Goal: Task Accomplishment & Management: Manage account settings

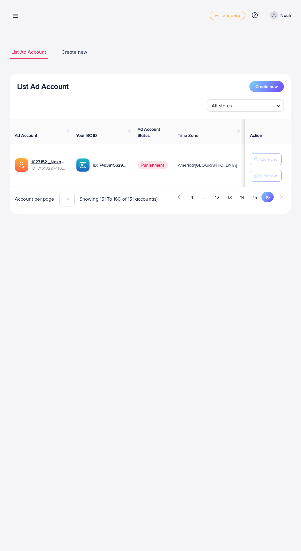
click at [216, 201] on button "12" at bounding box center [216, 197] width 13 height 11
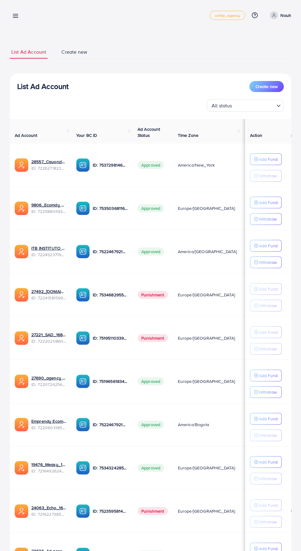
click at [265, 163] on p "Add Fund" at bounding box center [268, 158] width 19 height 7
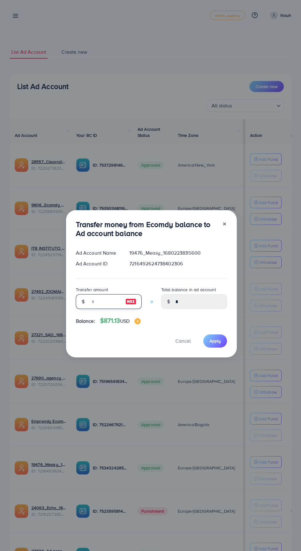
click at [96, 309] on input "number" at bounding box center [105, 301] width 31 height 15
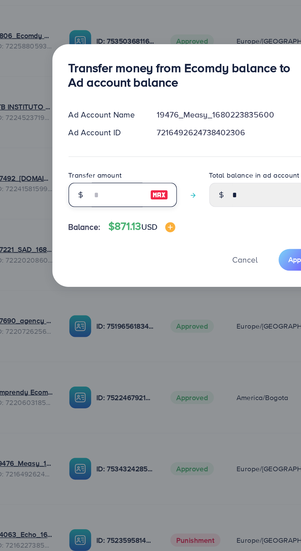
type input "*"
type input "****"
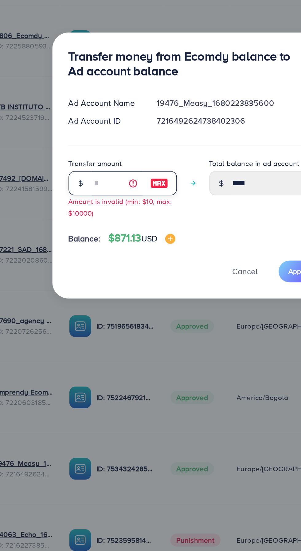
type input "**"
type input "*****"
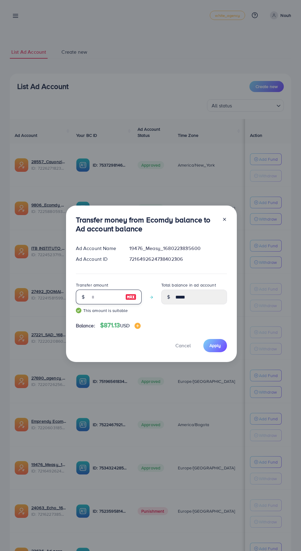
type input "**"
click at [214, 346] on span "Apply" at bounding box center [214, 345] width 11 height 6
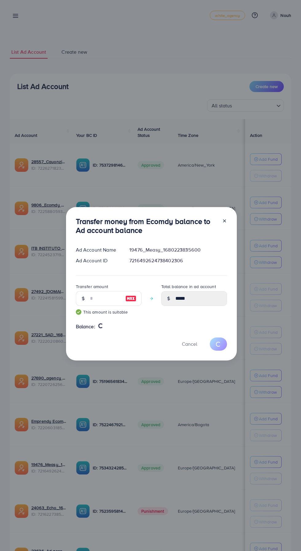
type input "*"
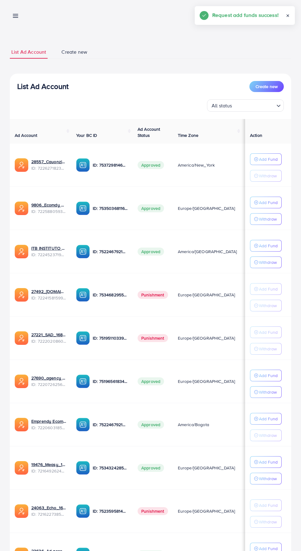
click at [28, 20] on div "My ad accounts white_agency Help Center Contact Support Plans and Pricing Term …" at bounding box center [150, 15] width 281 height 17
click at [15, 14] on line at bounding box center [15, 14] width 5 height 0
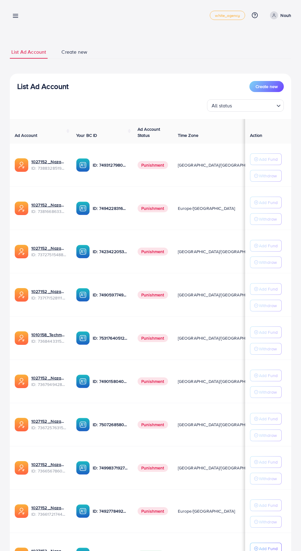
click at [15, 16] on line at bounding box center [15, 16] width 5 height 0
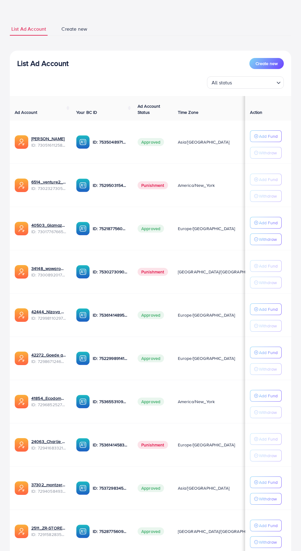
click at [271, 140] on p "Add Fund" at bounding box center [268, 135] width 19 height 7
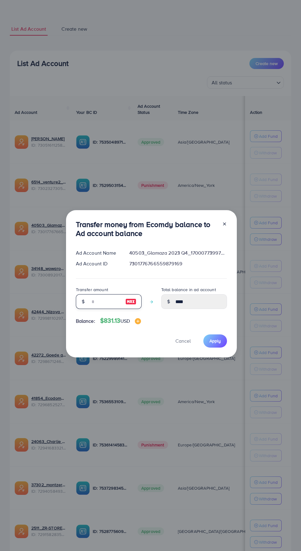
click at [102, 305] on input "number" at bounding box center [105, 301] width 31 height 15
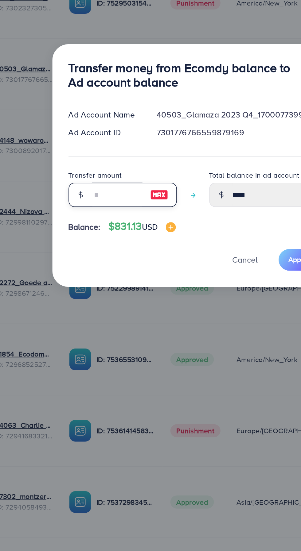
type input "*"
type input "****"
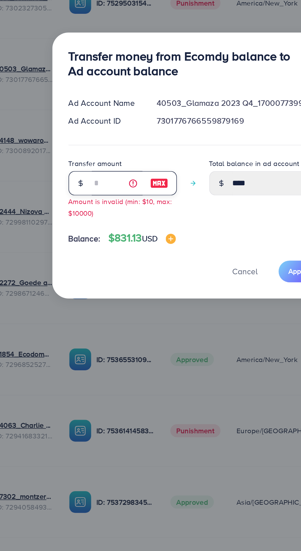
type input "**"
type input "*****"
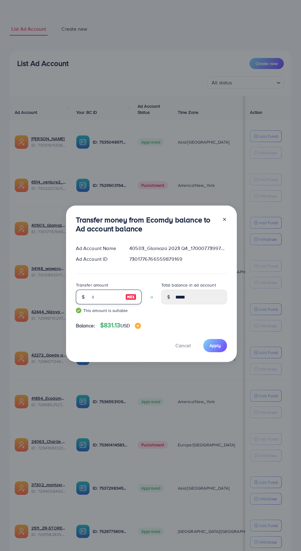
type input "**"
click at [216, 345] on span "Apply" at bounding box center [214, 345] width 11 height 6
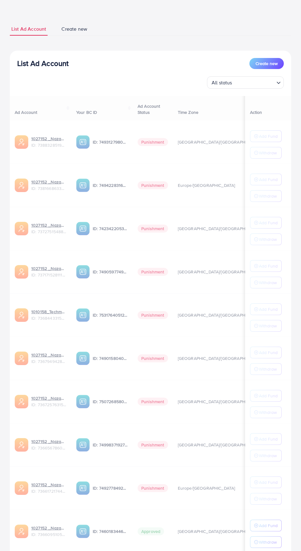
click at [241, 550] on div "List Ad Account Create new All status Loading... Ad Account Your BC ID Ad Accou…" at bounding box center [150, 315] width 281 height 529
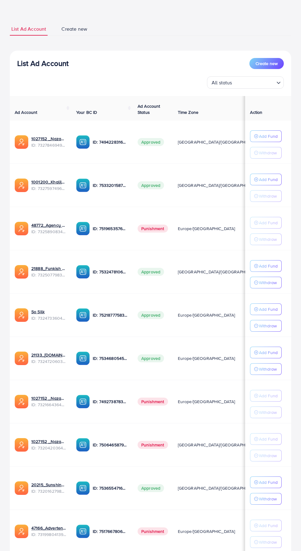
click at [270, 140] on p "Add Fund" at bounding box center [268, 135] width 19 height 7
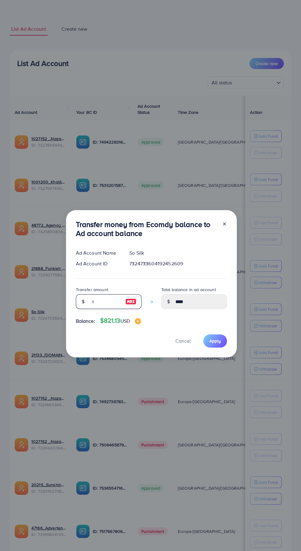
click at [95, 309] on input "number" at bounding box center [105, 301] width 31 height 15
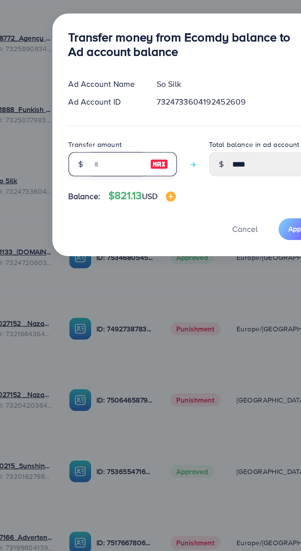
type input "*"
type input "*****"
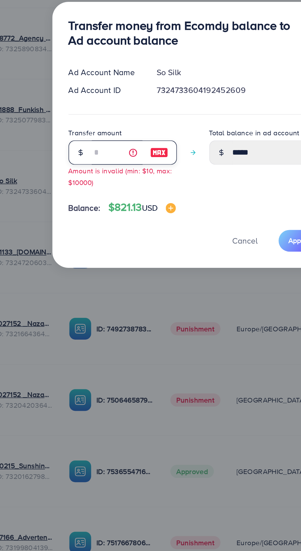
type input "**"
type input "*****"
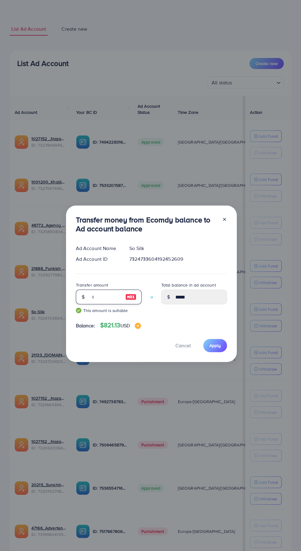
type input "**"
click at [216, 345] on span "Apply" at bounding box center [214, 345] width 11 height 6
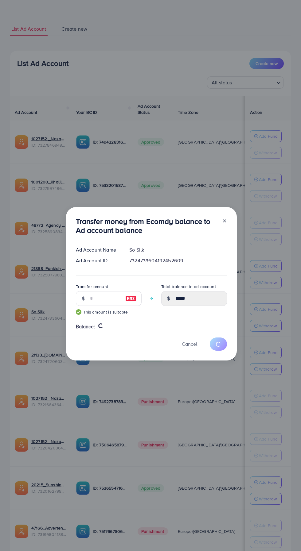
type input "****"
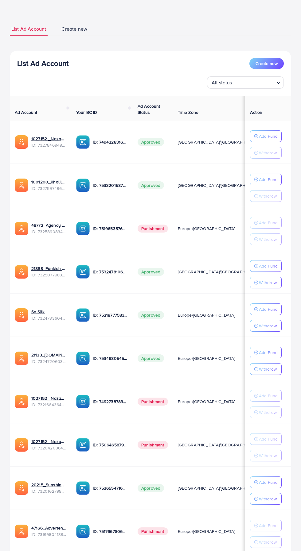
scroll to position [66, 0]
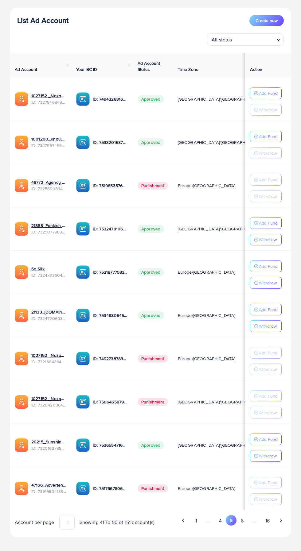
click at [198, 519] on button "1" at bounding box center [195, 520] width 11 height 11
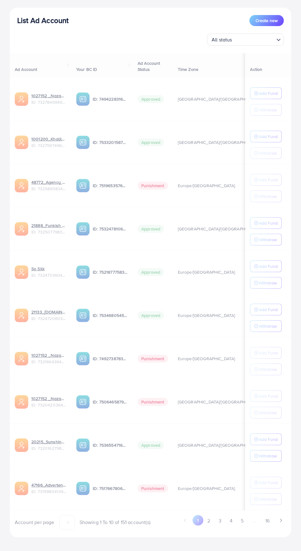
click at [258, 536] on div "List Ad Account Create new List Ad Account Create new All status Loading... Ad …" at bounding box center [150, 258] width 281 height 572
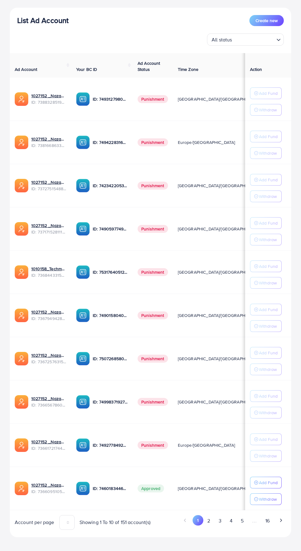
click at [264, 479] on p "Add Fund" at bounding box center [268, 482] width 19 height 7
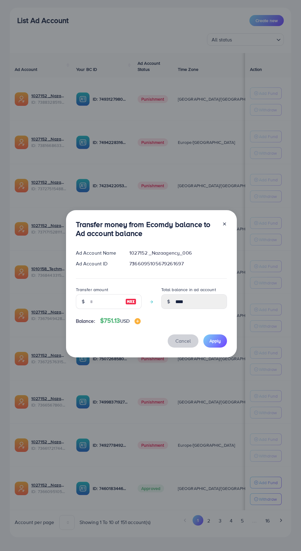
click at [188, 341] on span "Cancel" at bounding box center [182, 340] width 15 height 7
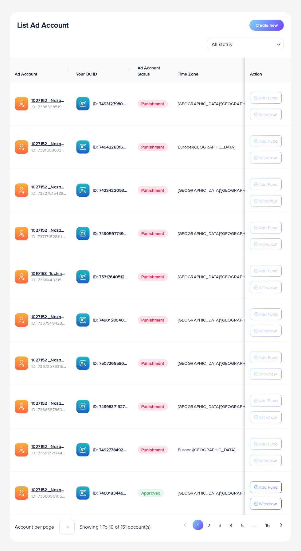
scroll to position [44, 0]
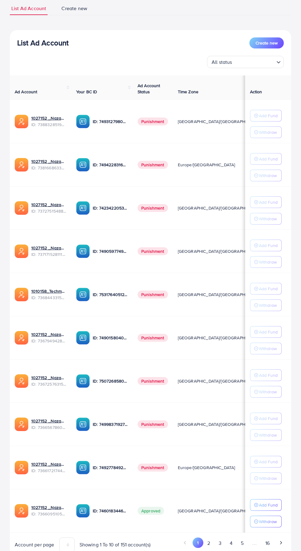
click at [209, 540] on button "2" at bounding box center [208, 542] width 11 height 11
click at [269, 285] on p "Add Fund" at bounding box center [268, 288] width 19 height 7
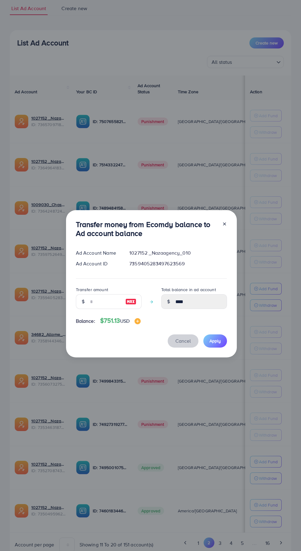
click at [188, 341] on span "Cancel" at bounding box center [182, 340] width 15 height 7
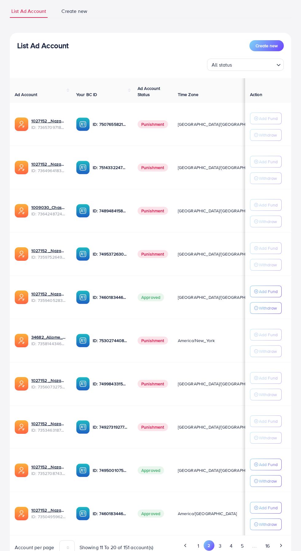
scroll to position [20, 0]
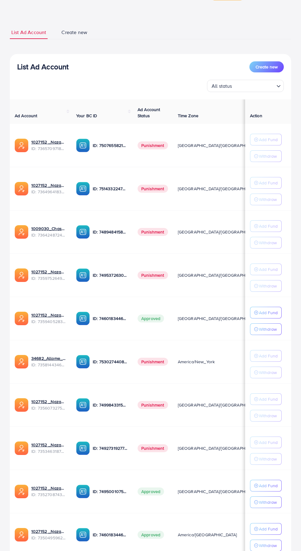
click at [266, 316] on p "Add Fund" at bounding box center [268, 312] width 19 height 7
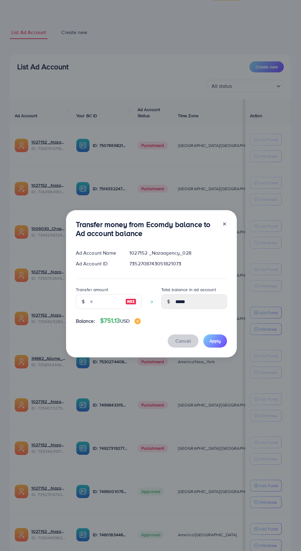
click at [183, 344] on span "Cancel" at bounding box center [182, 340] width 15 height 7
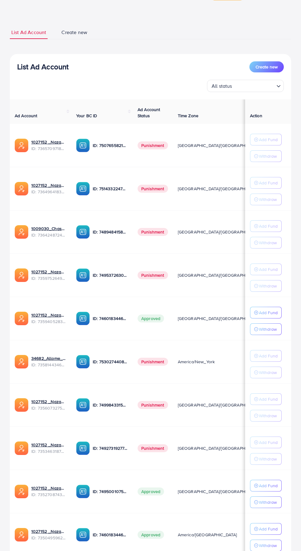
click at [265, 316] on p "Add Fund" at bounding box center [268, 312] width 19 height 7
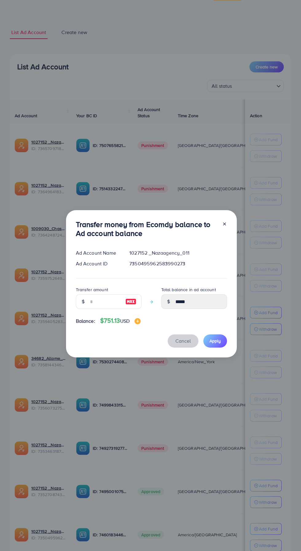
click at [182, 344] on span "Cancel" at bounding box center [182, 340] width 15 height 7
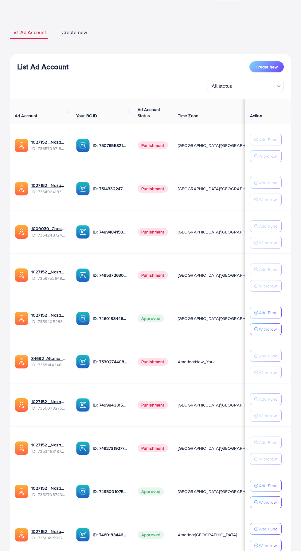
click at [266, 482] on p "Add Fund" at bounding box center [268, 485] width 19 height 7
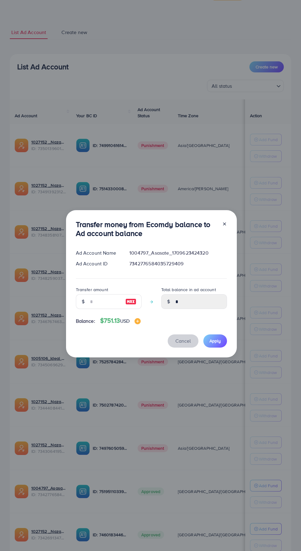
click at [181, 344] on span "Cancel" at bounding box center [182, 340] width 15 height 7
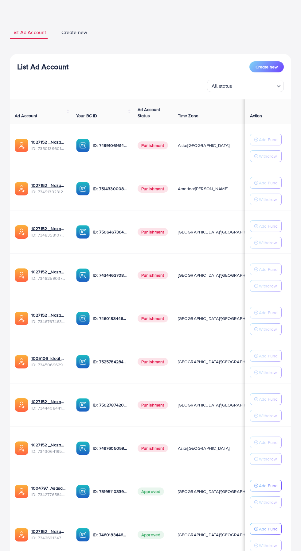
click at [270, 489] on p "Add Fund" at bounding box center [268, 485] width 19 height 7
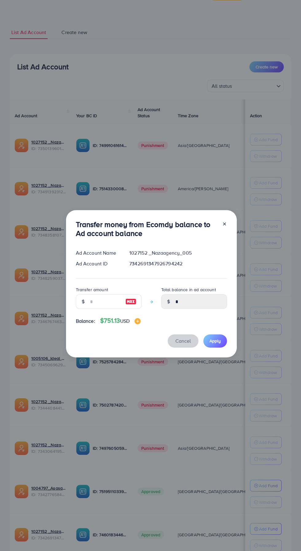
click at [185, 344] on span "Cancel" at bounding box center [182, 340] width 15 height 7
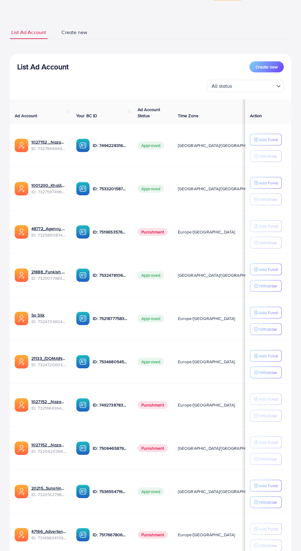
click at [264, 138] on p "Add Fund" at bounding box center [268, 139] width 19 height 7
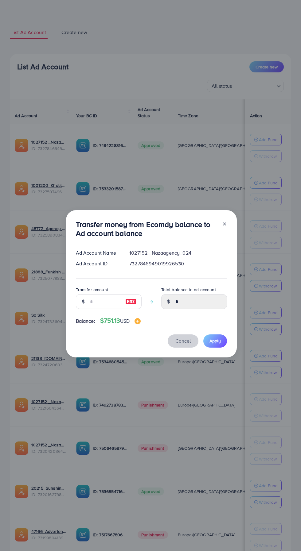
click at [183, 344] on span "Cancel" at bounding box center [182, 340] width 15 height 7
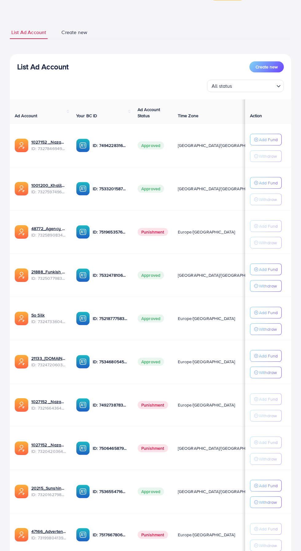
click at [266, 143] on p "Add Fund" at bounding box center [268, 139] width 19 height 7
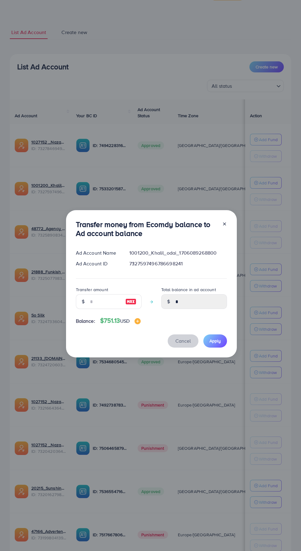
click at [183, 344] on span "Cancel" at bounding box center [182, 340] width 15 height 7
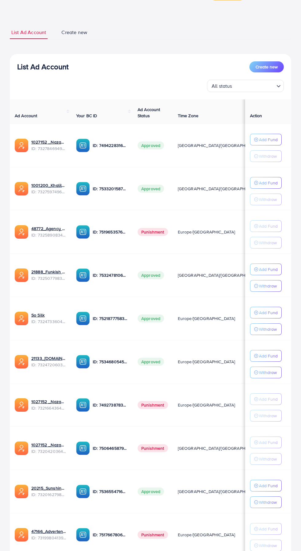
click at [266, 143] on p "Add Fund" at bounding box center [268, 139] width 19 height 7
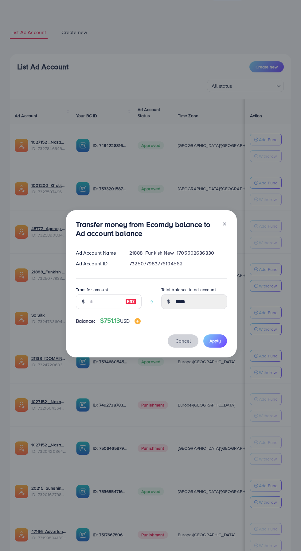
click at [185, 344] on span "Cancel" at bounding box center [182, 340] width 15 height 7
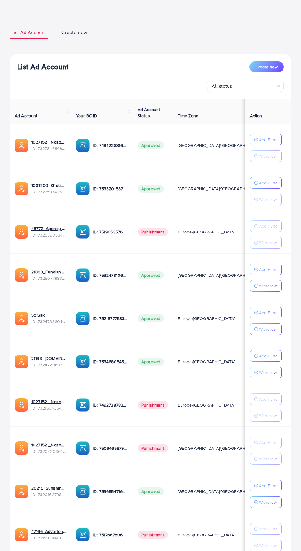
click at [266, 143] on p "Add Fund" at bounding box center [268, 139] width 19 height 7
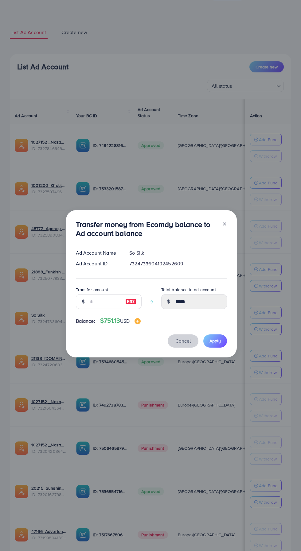
click at [186, 344] on span "Cancel" at bounding box center [182, 340] width 15 height 7
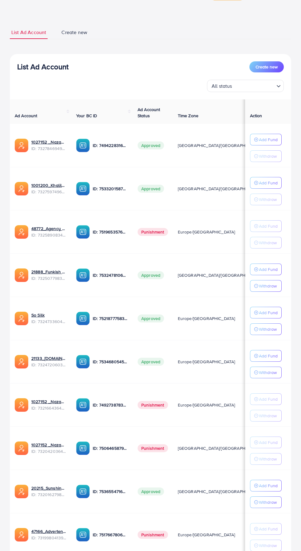
click at [267, 143] on p "Add Fund" at bounding box center [268, 139] width 19 height 7
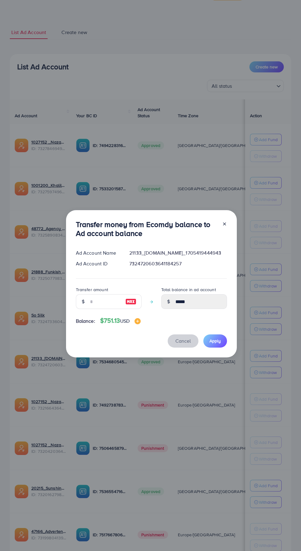
click at [184, 344] on span "Cancel" at bounding box center [182, 340] width 15 height 7
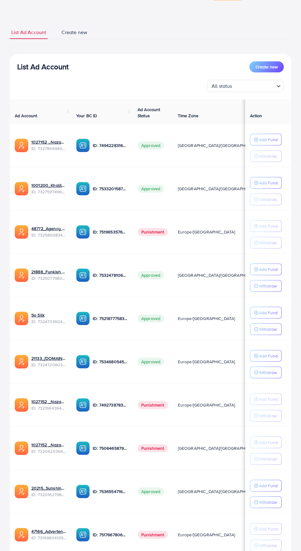
click at [268, 143] on p "Add Fund" at bounding box center [268, 139] width 19 height 7
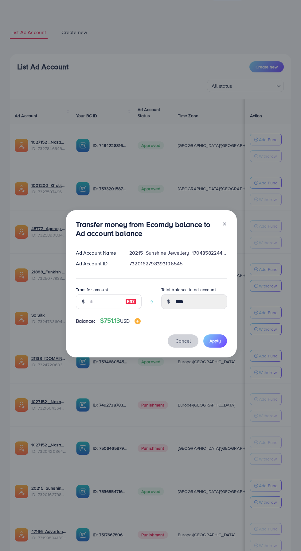
click at [188, 344] on span "Cancel" at bounding box center [182, 340] width 15 height 7
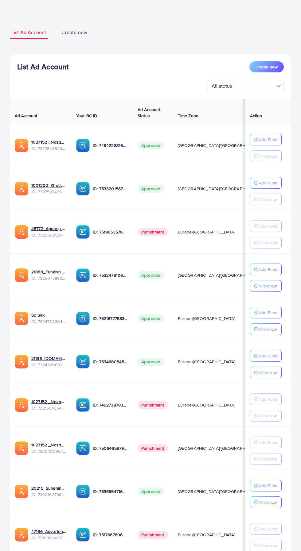
scroll to position [23, 0]
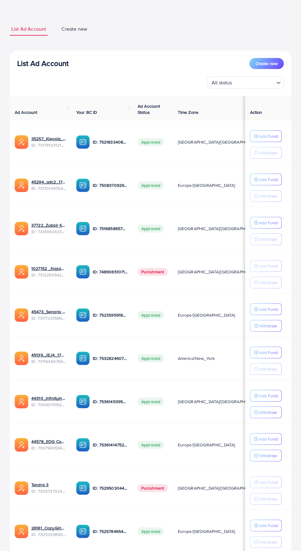
click at [264, 136] on p "Add Fund" at bounding box center [268, 135] width 19 height 7
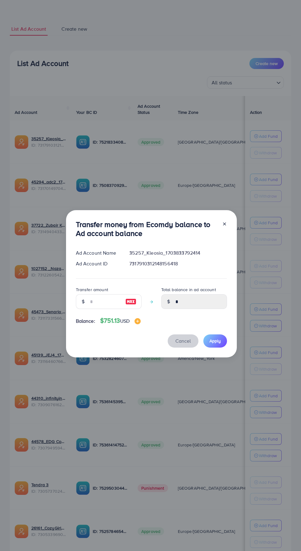
click at [185, 344] on span "Cancel" at bounding box center [182, 340] width 15 height 7
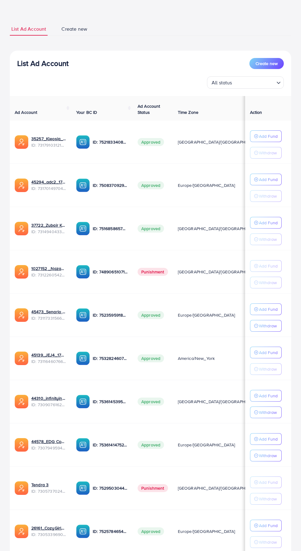
click at [270, 156] on p "Withdraw" at bounding box center [268, 152] width 18 height 7
click at [255, 136] on line "button" at bounding box center [256, 136] width 2 height 0
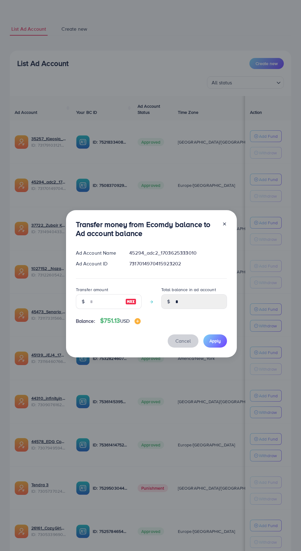
click at [182, 344] on span "Cancel" at bounding box center [182, 340] width 15 height 7
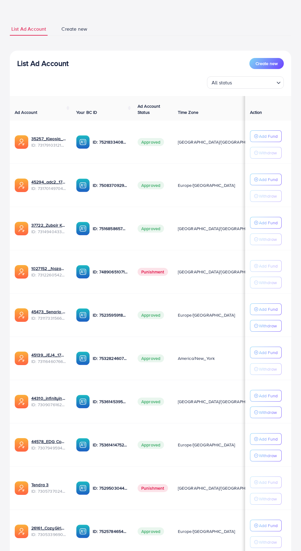
click at [270, 140] on p "Add Fund" at bounding box center [268, 135] width 19 height 7
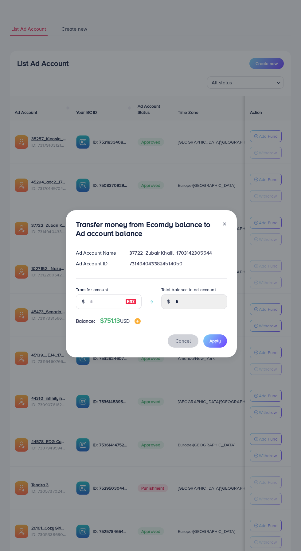
click at [182, 344] on span "Cancel" at bounding box center [182, 340] width 15 height 7
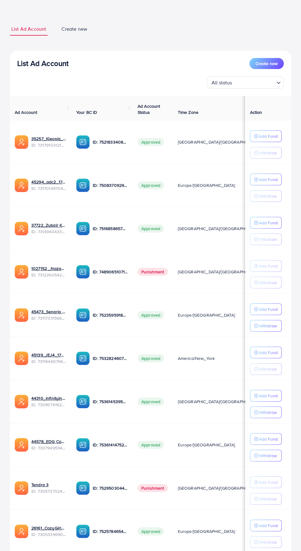
click at [268, 140] on p "Add Fund" at bounding box center [268, 135] width 19 height 7
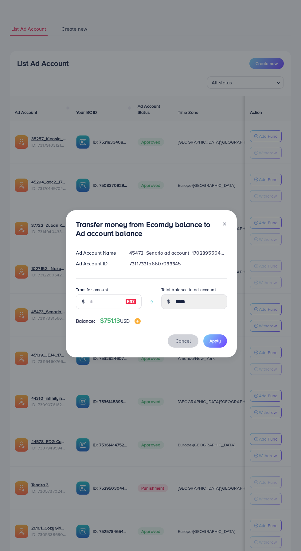
click at [184, 344] on span "Cancel" at bounding box center [182, 340] width 15 height 7
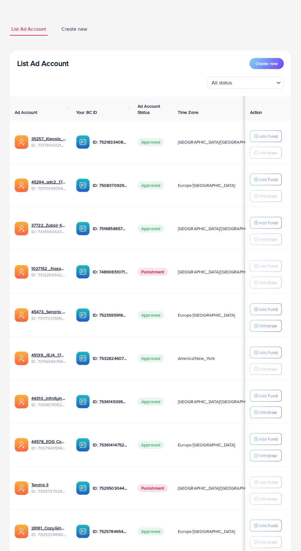
click at [267, 140] on p "Add Fund" at bounding box center [268, 135] width 19 height 7
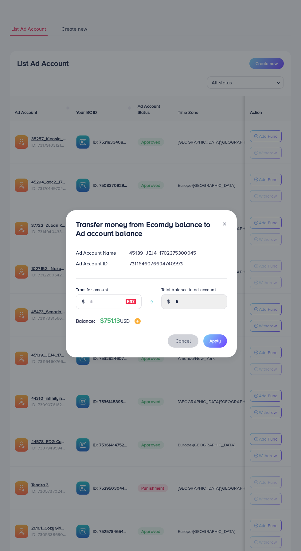
click at [186, 344] on span "Cancel" at bounding box center [182, 340] width 15 height 7
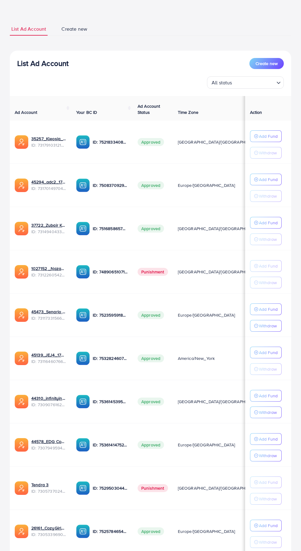
click at [267, 140] on p "Add Fund" at bounding box center [268, 135] width 19 height 7
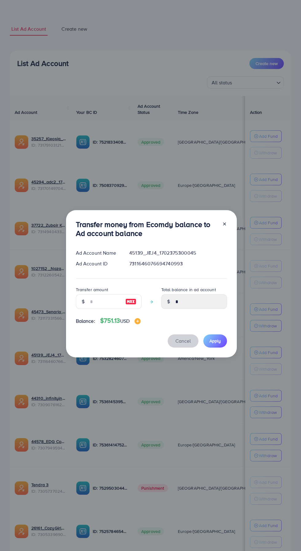
click at [184, 344] on span "Cancel" at bounding box center [182, 340] width 15 height 7
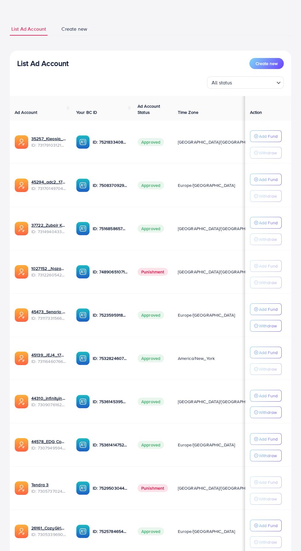
click at [255, 136] on line "button" at bounding box center [256, 136] width 2 height 0
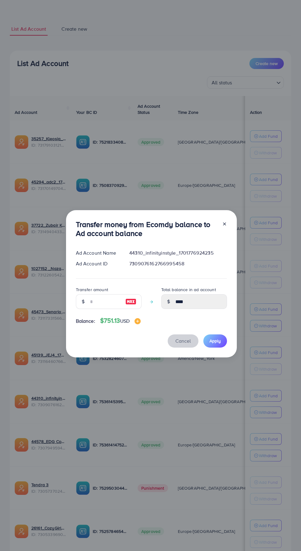
click at [184, 344] on span "Cancel" at bounding box center [182, 340] width 15 height 7
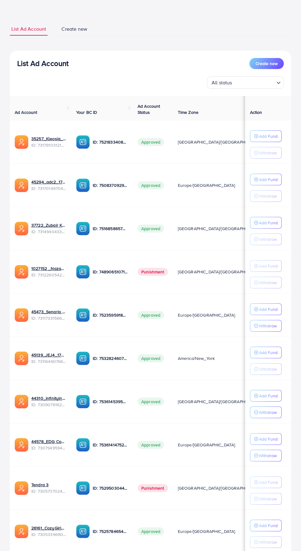
click at [262, 140] on p "Add Fund" at bounding box center [268, 135] width 19 height 7
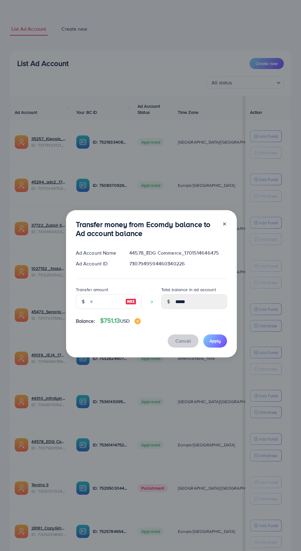
click at [186, 344] on span "Cancel" at bounding box center [182, 340] width 15 height 7
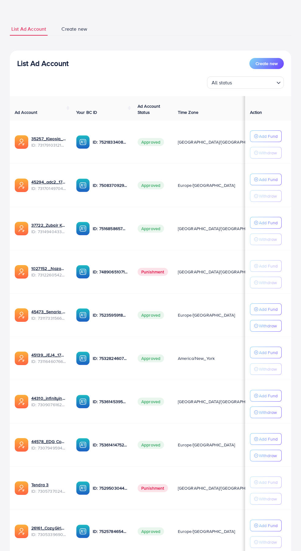
click at [256, 136] on line "button" at bounding box center [256, 136] width 2 height 0
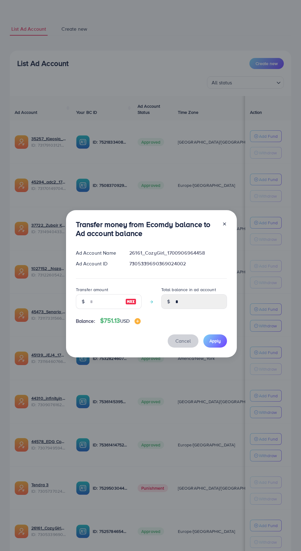
click at [183, 344] on span "Cancel" at bounding box center [182, 340] width 15 height 7
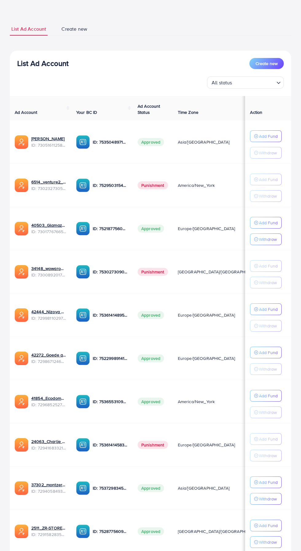
click at [266, 135] on p "Add Fund" at bounding box center [268, 135] width 19 height 7
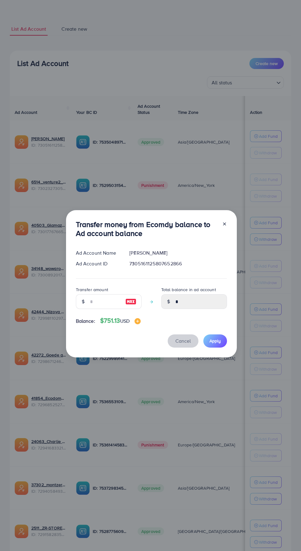
click at [185, 344] on span "Cancel" at bounding box center [182, 340] width 15 height 7
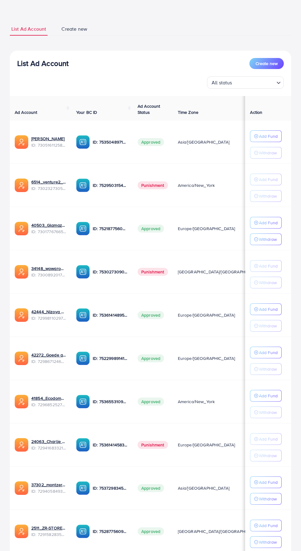
click at [268, 140] on p "Add Fund" at bounding box center [268, 135] width 19 height 7
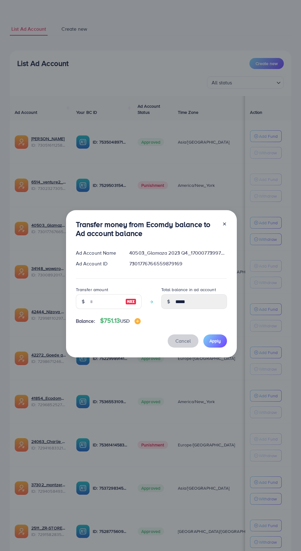
click at [184, 344] on span "Cancel" at bounding box center [182, 340] width 15 height 7
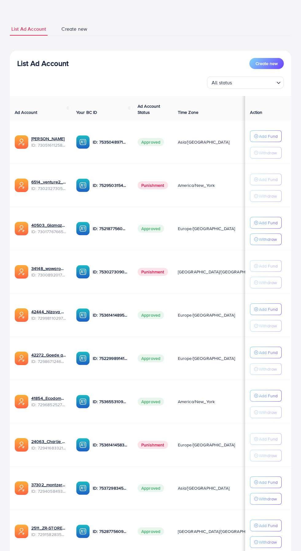
click at [255, 136] on line "button" at bounding box center [256, 136] width 2 height 0
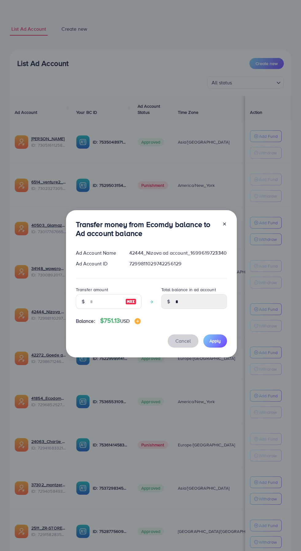
click at [183, 344] on span "Cancel" at bounding box center [182, 340] width 15 height 7
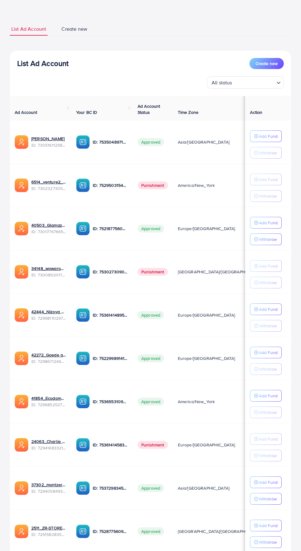
click at [265, 140] on p "Add Fund" at bounding box center [268, 135] width 19 height 7
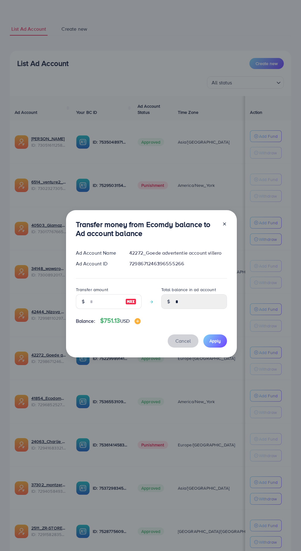
click at [185, 344] on span "Cancel" at bounding box center [182, 340] width 15 height 7
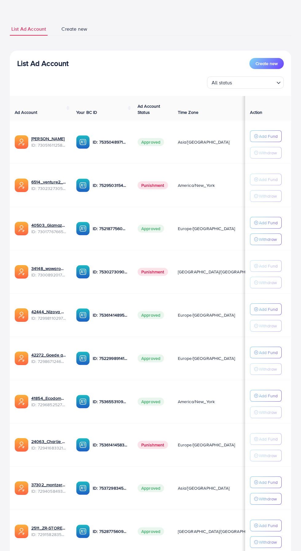
click at [267, 140] on p "Add Fund" at bounding box center [268, 135] width 19 height 7
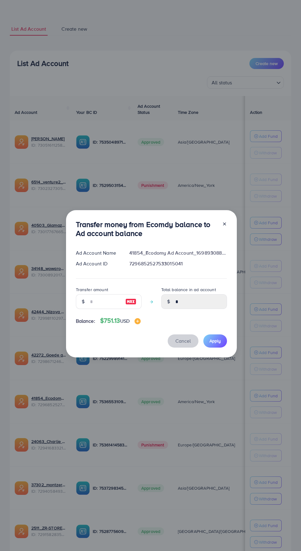
click at [187, 344] on span "Cancel" at bounding box center [182, 340] width 15 height 7
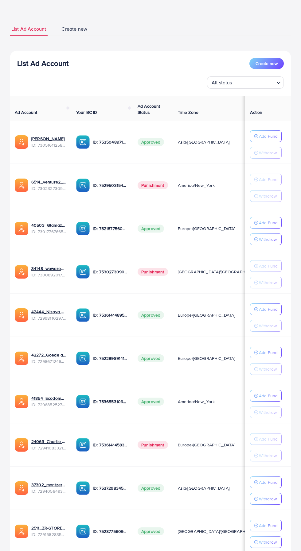
click at [263, 470] on td "Add Fund Withdraw" at bounding box center [268, 487] width 46 height 43
click at [268, 140] on p "Add Fund" at bounding box center [268, 135] width 19 height 7
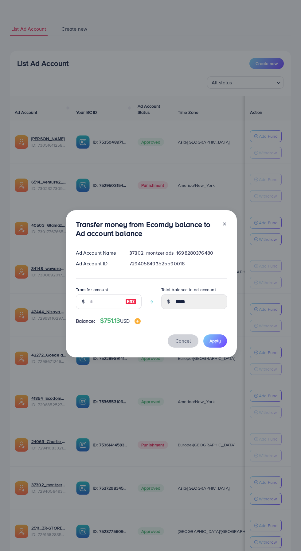
click at [186, 344] on span "Cancel" at bounding box center [182, 340] width 15 height 7
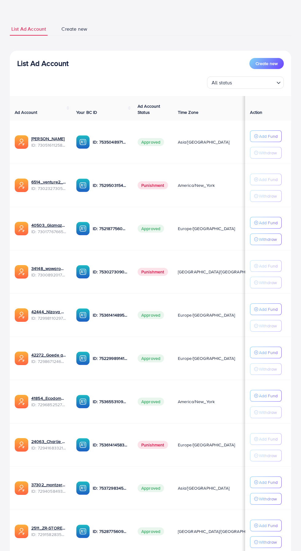
click at [270, 140] on p "Add Fund" at bounding box center [268, 135] width 19 height 7
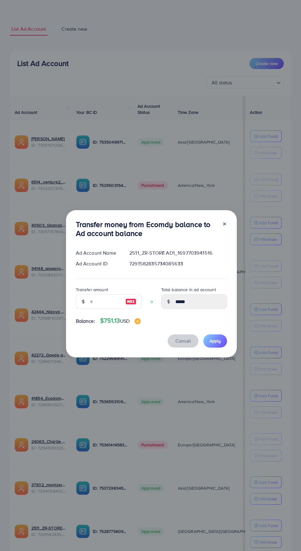
click at [187, 344] on span "Cancel" at bounding box center [182, 340] width 15 height 7
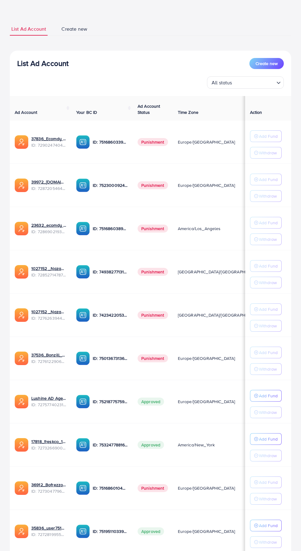
click at [264, 393] on p "Add Fund" at bounding box center [268, 395] width 19 height 7
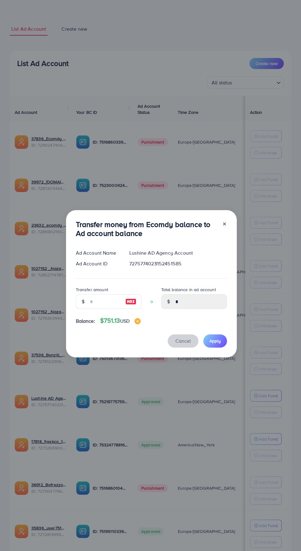
click at [181, 344] on span "Cancel" at bounding box center [182, 340] width 15 height 7
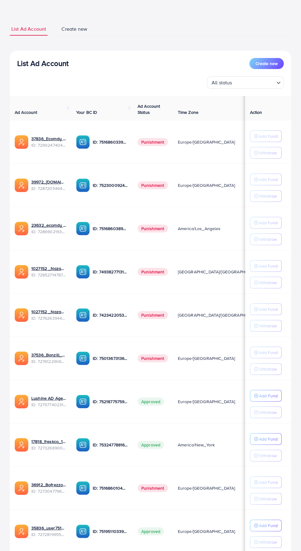
click at [267, 399] on p "Add Fund" at bounding box center [268, 395] width 19 height 7
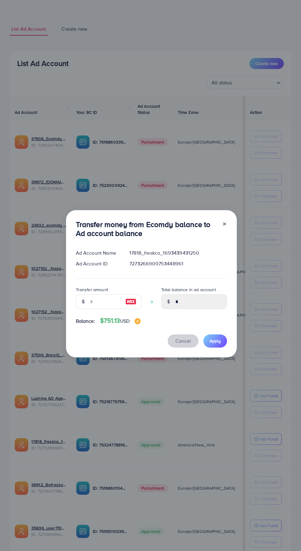
click at [187, 344] on span "Cancel" at bounding box center [182, 340] width 15 height 7
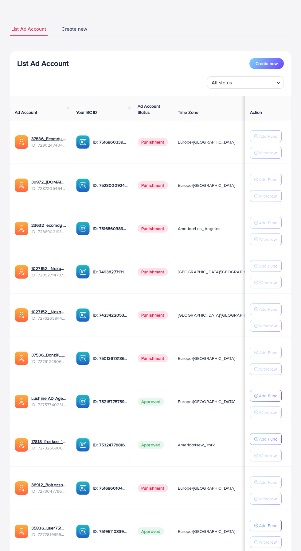
click at [266, 399] on p "Add Fund" at bounding box center [268, 395] width 19 height 7
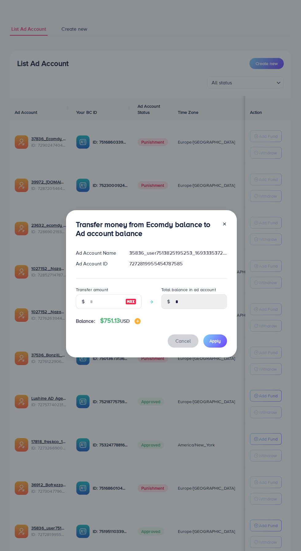
click at [186, 344] on span "Cancel" at bounding box center [182, 340] width 15 height 7
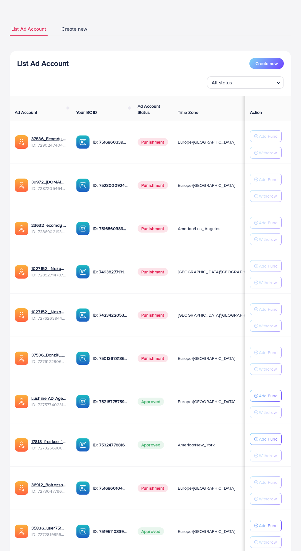
click at [255, 223] on line "button" at bounding box center [256, 223] width 2 height 0
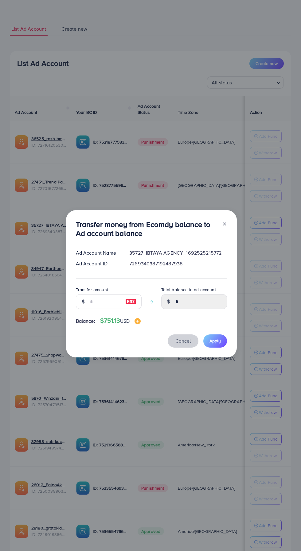
click at [187, 344] on span "Cancel" at bounding box center [182, 340] width 15 height 7
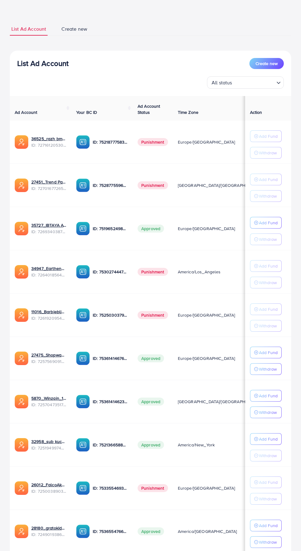
click at [266, 226] on p "Add Fund" at bounding box center [268, 222] width 19 height 7
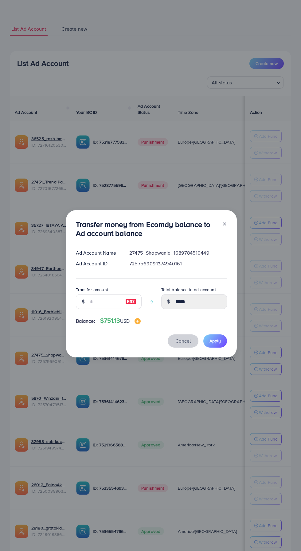
click at [186, 344] on span "Cancel" at bounding box center [182, 340] width 15 height 7
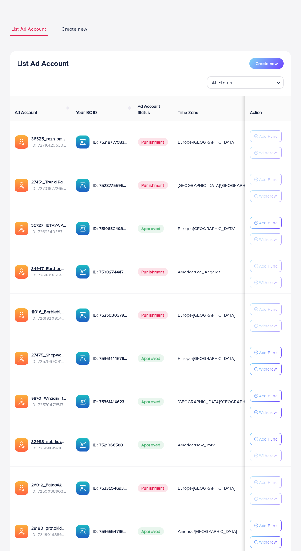
click at [266, 226] on p "Add Fund" at bounding box center [268, 222] width 19 height 7
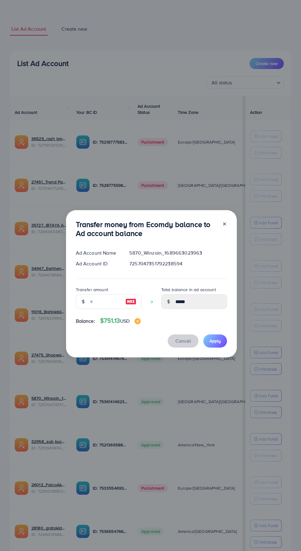
click at [188, 344] on span "Cancel" at bounding box center [182, 340] width 15 height 7
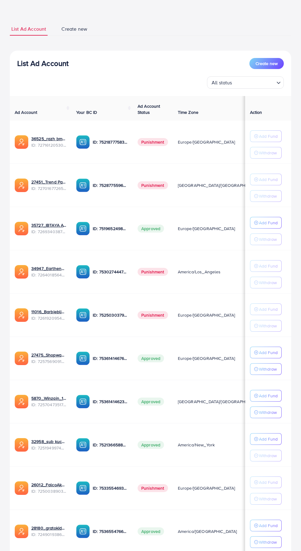
click at [264, 226] on p "Add Fund" at bounding box center [268, 222] width 19 height 7
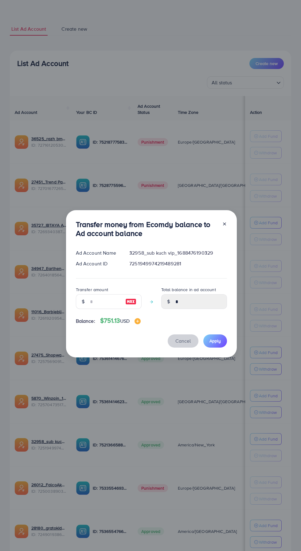
click at [187, 344] on span "Cancel" at bounding box center [182, 340] width 15 height 7
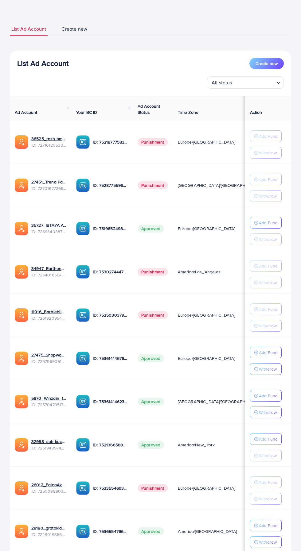
click at [265, 226] on p "Add Fund" at bounding box center [268, 222] width 19 height 7
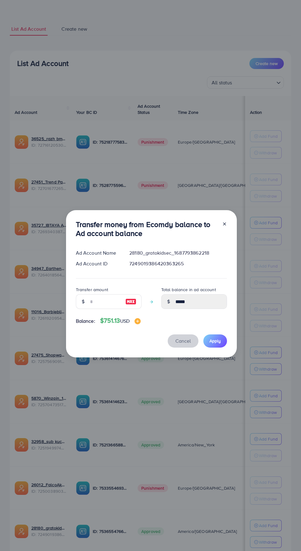
click at [187, 344] on span "Cancel" at bounding box center [182, 340] width 15 height 7
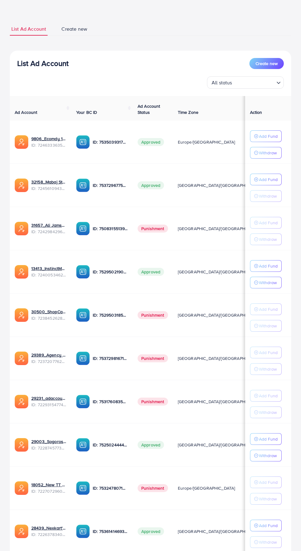
click at [265, 135] on p "Add Fund" at bounding box center [268, 135] width 19 height 7
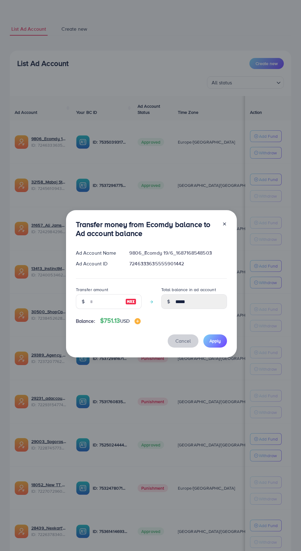
click at [186, 344] on span "Cancel" at bounding box center [182, 340] width 15 height 7
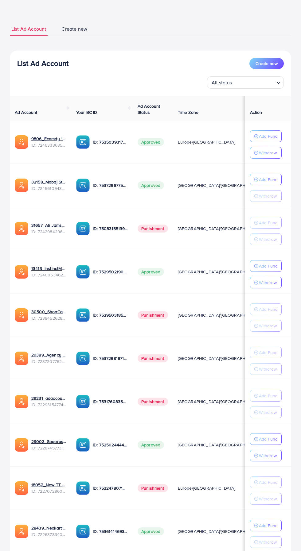
click at [272, 140] on p "Add Fund" at bounding box center [268, 135] width 19 height 7
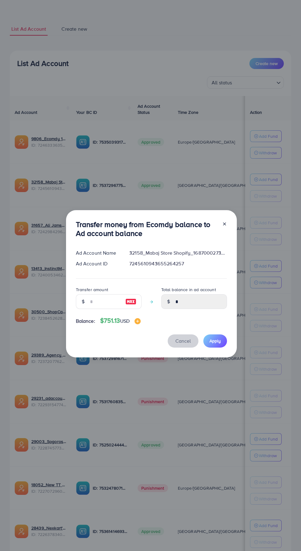
click at [184, 344] on span "Cancel" at bounding box center [182, 340] width 15 height 7
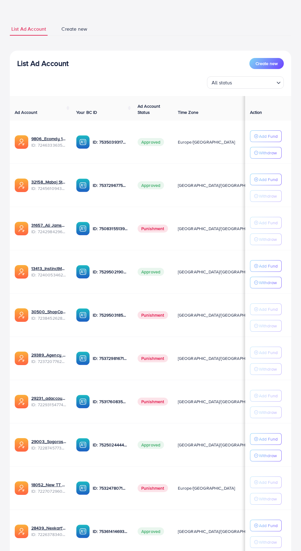
click at [263, 140] on p "Add Fund" at bounding box center [268, 135] width 19 height 7
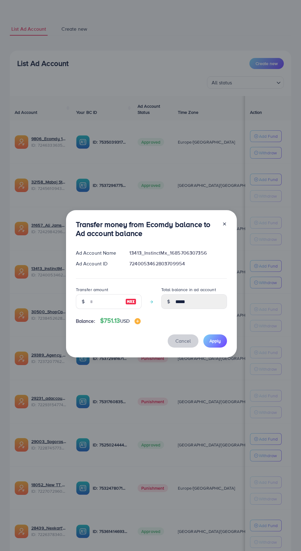
click at [183, 344] on span "Cancel" at bounding box center [182, 340] width 15 height 7
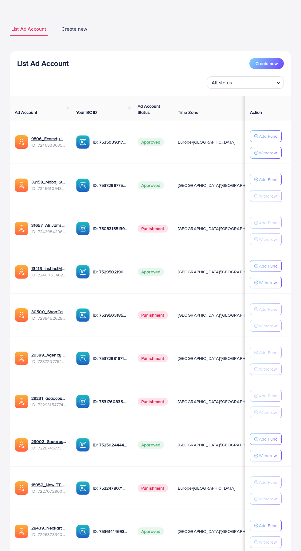
click at [269, 140] on p "Add Fund" at bounding box center [268, 135] width 19 height 7
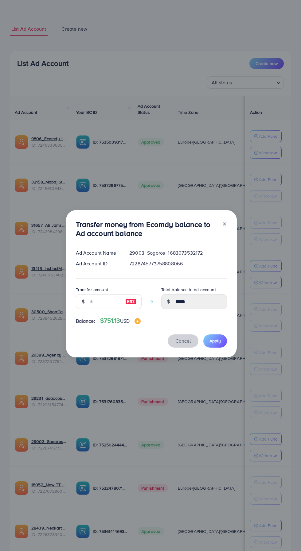
click at [187, 344] on span "Cancel" at bounding box center [182, 340] width 15 height 7
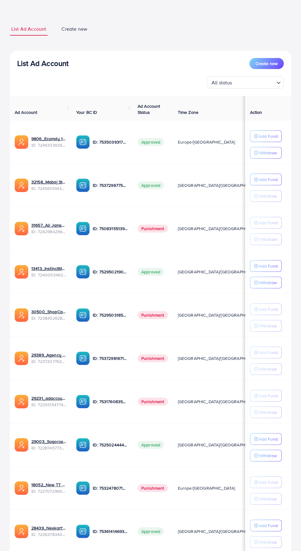
click at [266, 140] on p "Add Fund" at bounding box center [268, 135] width 19 height 7
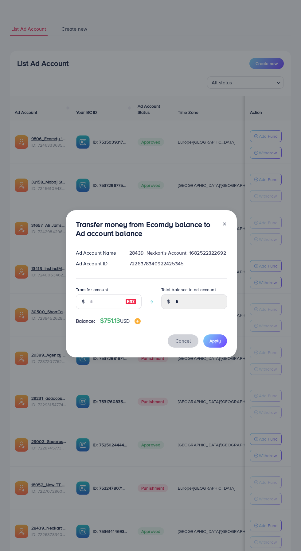
click at [188, 344] on span "Cancel" at bounding box center [182, 340] width 15 height 7
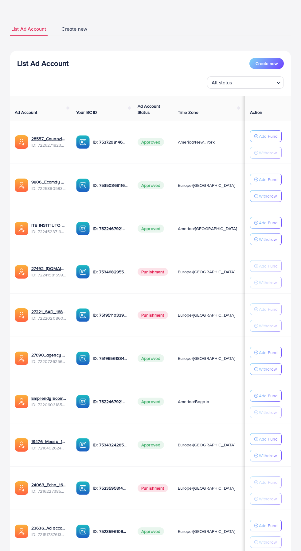
click at [270, 138] on p "Add Fund" at bounding box center [268, 135] width 19 height 7
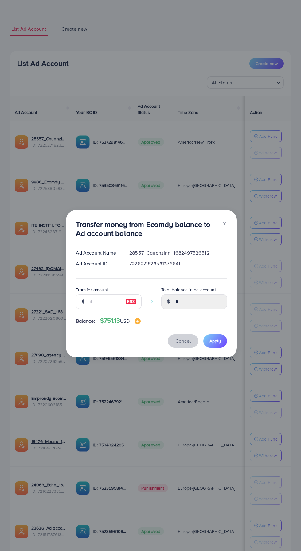
click at [188, 344] on span "Cancel" at bounding box center [182, 340] width 15 height 7
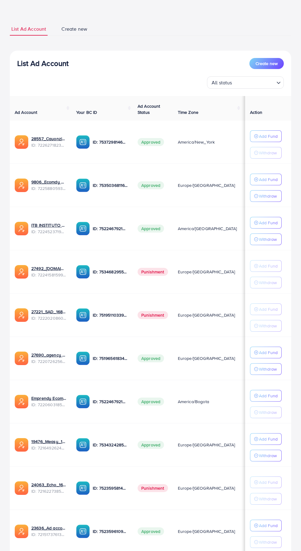
click at [267, 140] on p "Add Fund" at bounding box center [268, 135] width 19 height 7
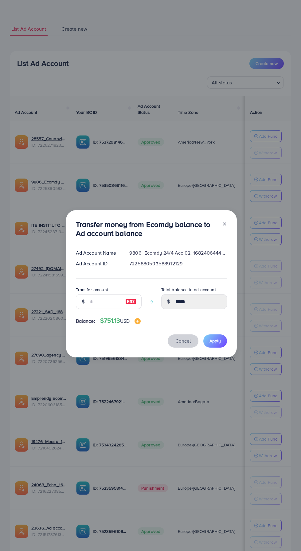
click at [186, 344] on span "Cancel" at bounding box center [182, 340] width 15 height 7
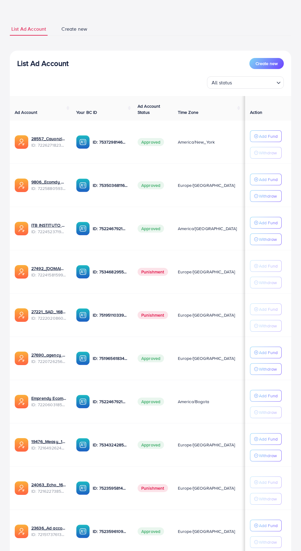
click at [273, 140] on p "Add Fund" at bounding box center [268, 135] width 19 height 7
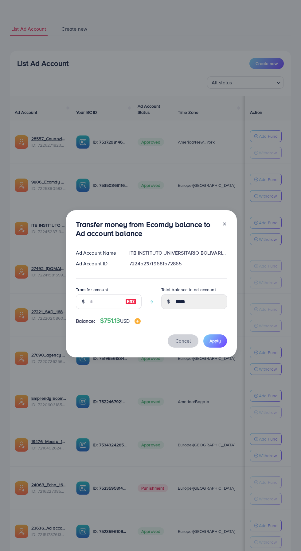
click at [187, 344] on span "Cancel" at bounding box center [182, 340] width 15 height 7
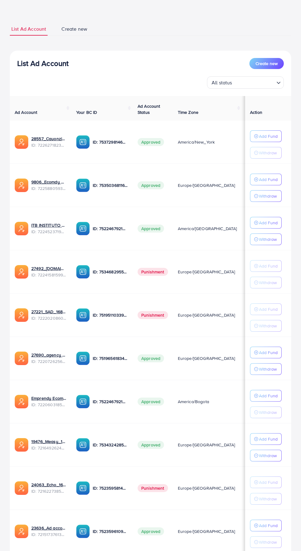
click at [265, 140] on p "Add Fund" at bounding box center [268, 135] width 19 height 7
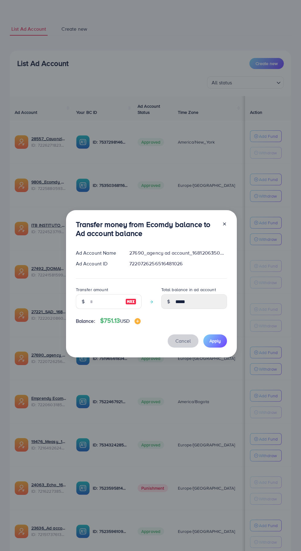
click at [188, 344] on span "Cancel" at bounding box center [182, 340] width 15 height 7
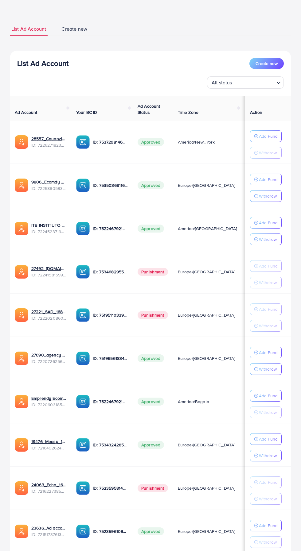
click at [264, 140] on p "Add Fund" at bounding box center [268, 135] width 19 height 7
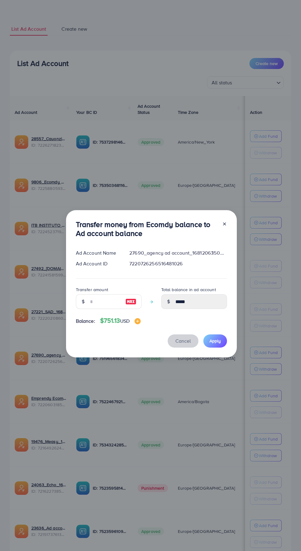
click at [183, 344] on span "Cancel" at bounding box center [182, 340] width 15 height 7
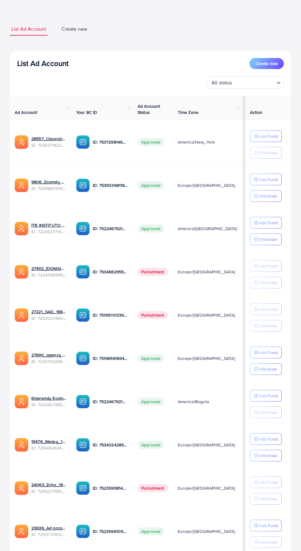
click at [264, 140] on p "Add Fund" at bounding box center [268, 135] width 19 height 7
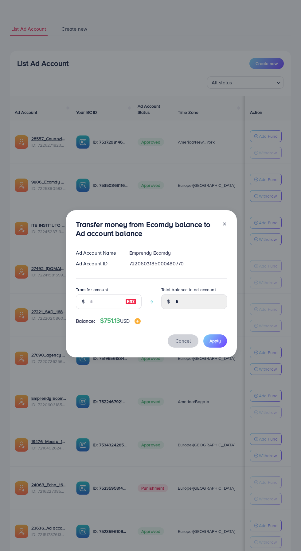
click at [185, 344] on span "Cancel" at bounding box center [182, 340] width 15 height 7
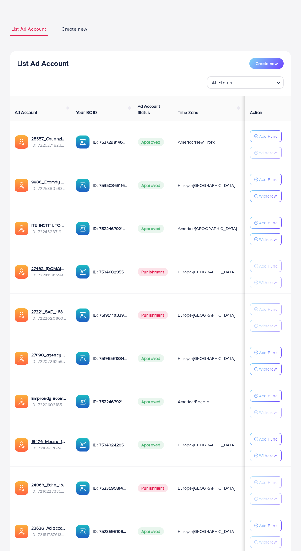
click at [264, 140] on p "Add Fund" at bounding box center [268, 135] width 19 height 7
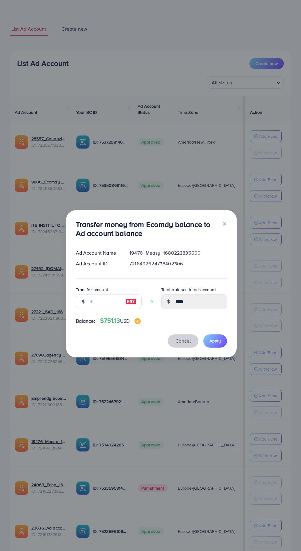
click at [188, 344] on span "Cancel" at bounding box center [182, 340] width 15 height 7
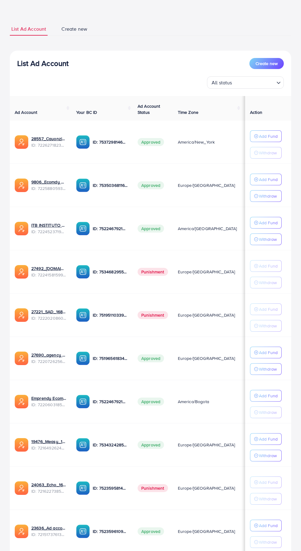
click at [264, 140] on p "Add Fund" at bounding box center [268, 135] width 19 height 7
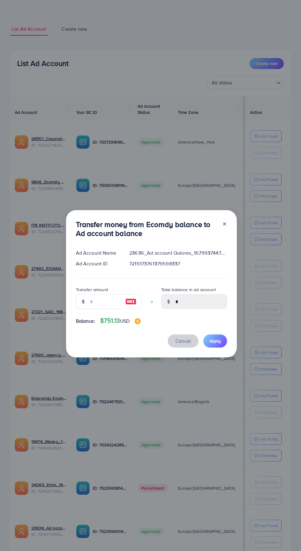
click at [186, 344] on span "Cancel" at bounding box center [182, 340] width 15 height 7
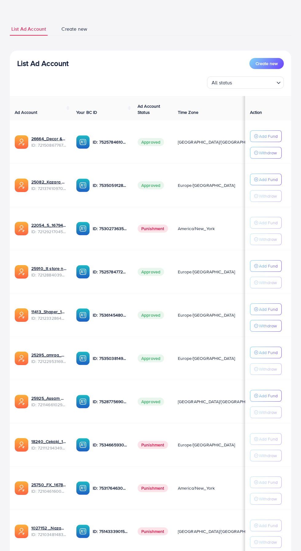
click at [267, 135] on p "Add Fund" at bounding box center [268, 135] width 19 height 7
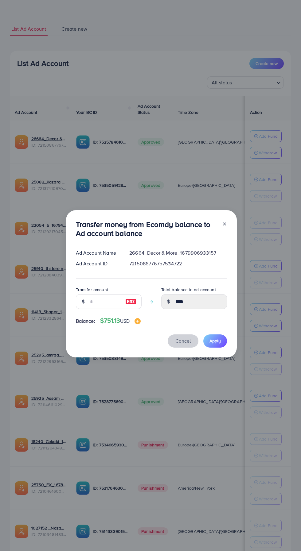
click at [188, 344] on span "Cancel" at bounding box center [182, 340] width 15 height 7
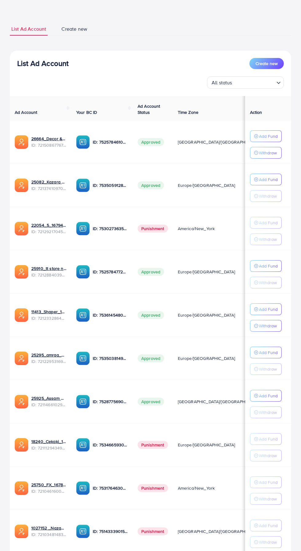
click at [269, 140] on p "Add Fund" at bounding box center [268, 135] width 19 height 7
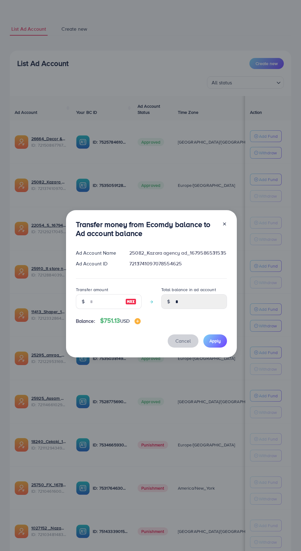
click at [185, 344] on span "Cancel" at bounding box center [182, 340] width 15 height 7
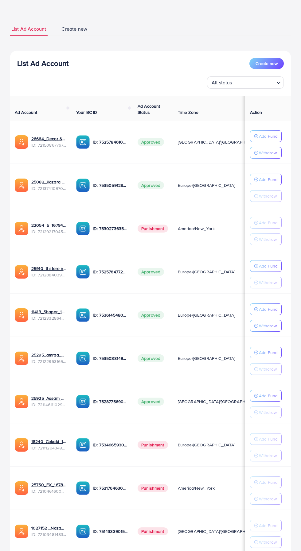
click at [271, 140] on p "Add Fund" at bounding box center [268, 135] width 19 height 7
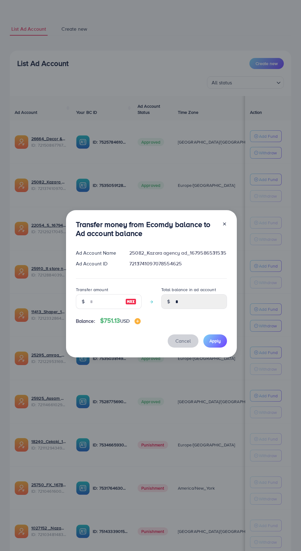
click at [188, 344] on span "Cancel" at bounding box center [182, 340] width 15 height 7
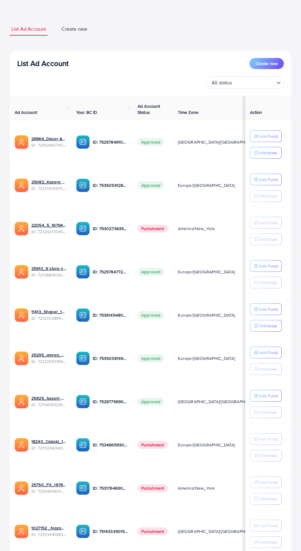
click at [267, 140] on p "Add Fund" at bounding box center [268, 135] width 19 height 7
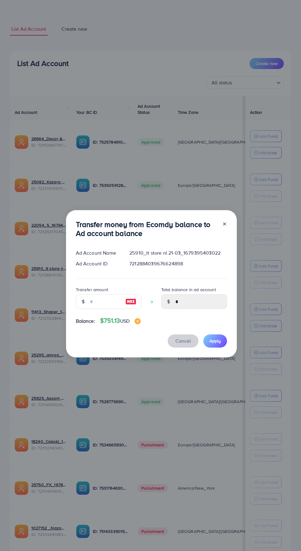
click at [183, 344] on span "Cancel" at bounding box center [182, 340] width 15 height 7
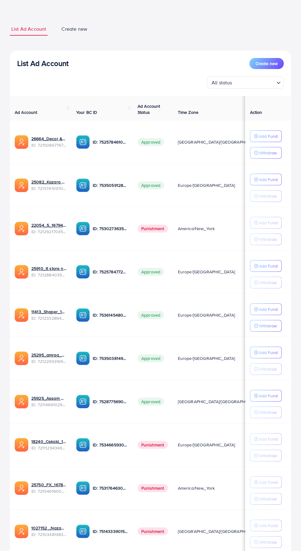
click at [266, 140] on p "Add Fund" at bounding box center [268, 135] width 19 height 7
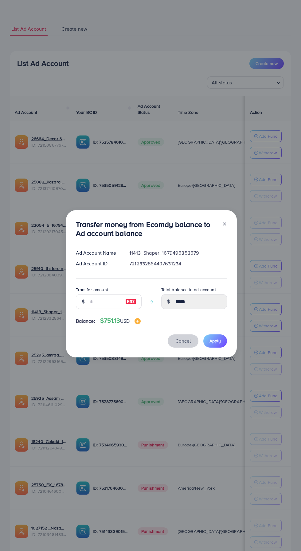
click at [185, 344] on span "Cancel" at bounding box center [182, 340] width 15 height 7
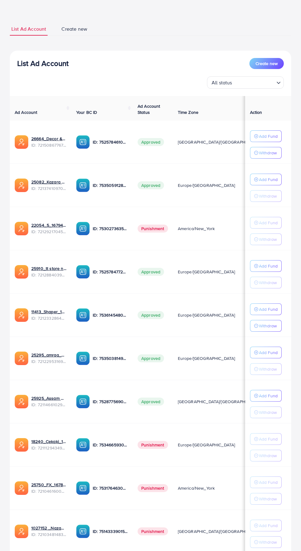
click at [268, 140] on p "Add Fund" at bounding box center [268, 135] width 19 height 7
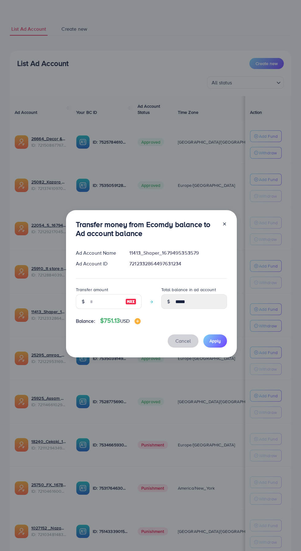
click at [188, 344] on span "Cancel" at bounding box center [182, 340] width 15 height 7
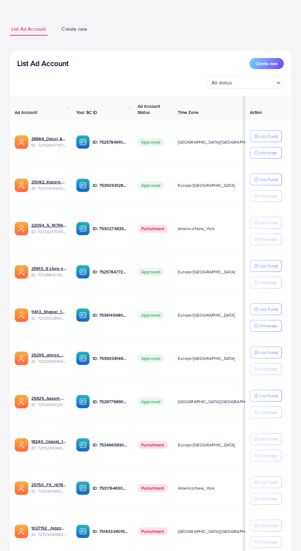
click at [267, 140] on p "Add Fund" at bounding box center [268, 135] width 19 height 7
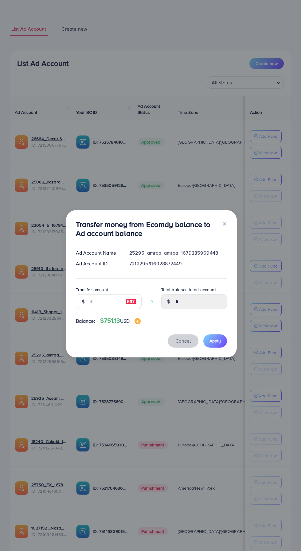
click at [184, 344] on span "Cancel" at bounding box center [182, 340] width 15 height 7
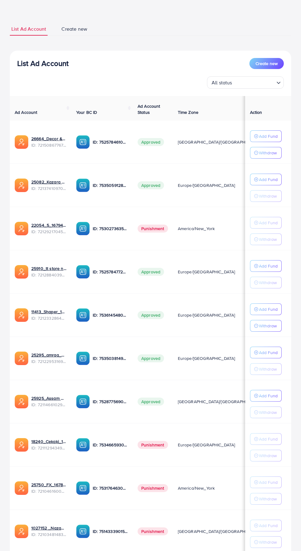
click at [267, 140] on p "Add Fund" at bounding box center [268, 135] width 19 height 7
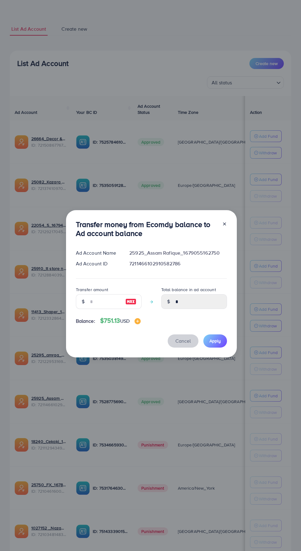
click at [182, 344] on span "Cancel" at bounding box center [182, 340] width 15 height 7
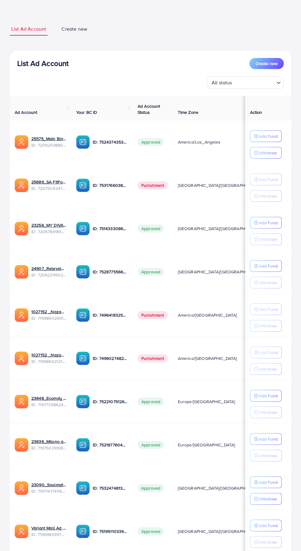
click at [268, 136] on p "Add Fund" at bounding box center [268, 135] width 19 height 7
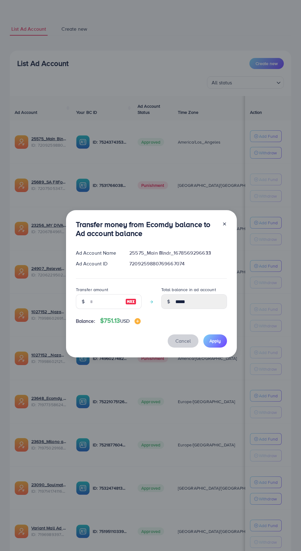
click at [190, 344] on span "Cancel" at bounding box center [182, 340] width 15 height 7
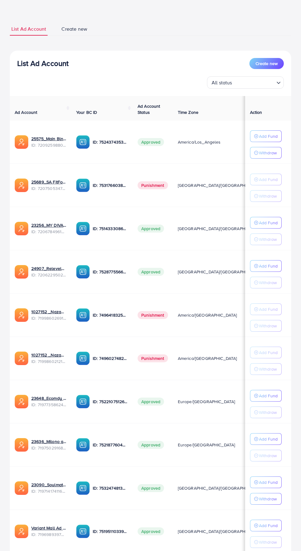
click at [268, 140] on p "Add Fund" at bounding box center [268, 135] width 19 height 7
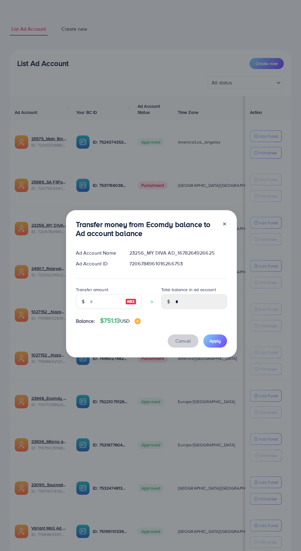
click at [184, 344] on span "Cancel" at bounding box center [182, 340] width 15 height 7
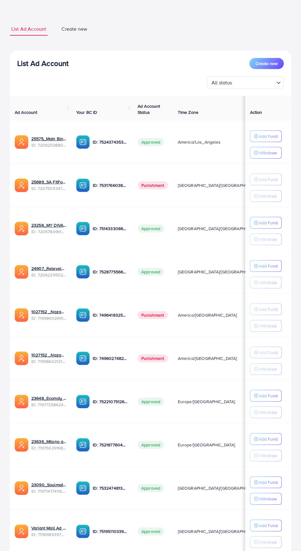
click at [255, 136] on line "button" at bounding box center [256, 136] width 2 height 0
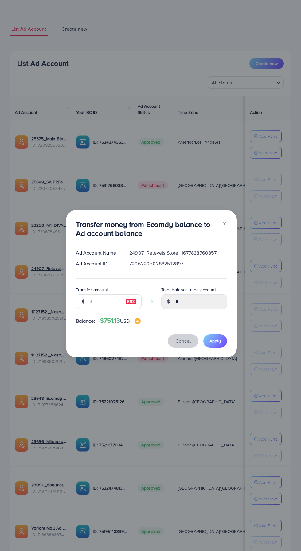
click at [186, 344] on span "Cancel" at bounding box center [182, 340] width 15 height 7
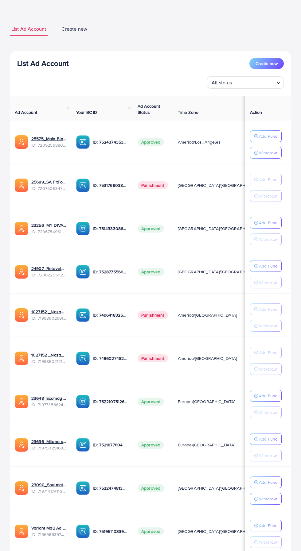
click at [269, 140] on p "Add Fund" at bounding box center [268, 135] width 19 height 7
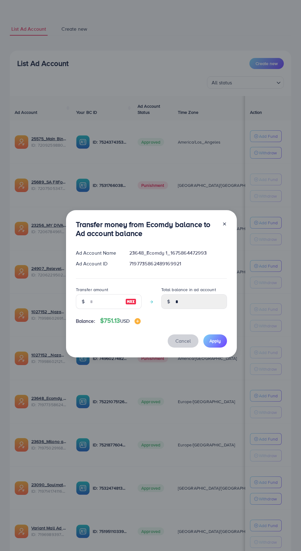
click at [188, 344] on span "Cancel" at bounding box center [182, 340] width 15 height 7
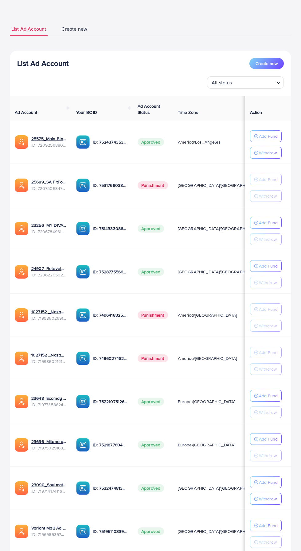
click at [267, 140] on p "Add Fund" at bounding box center [268, 135] width 19 height 7
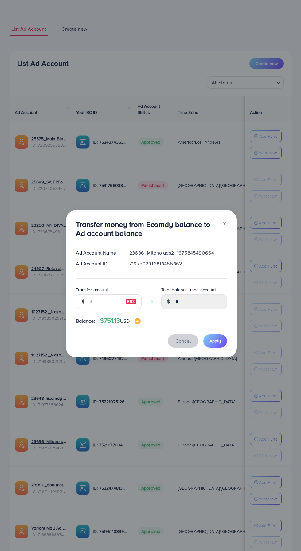
click at [187, 344] on span "Cancel" at bounding box center [182, 340] width 15 height 7
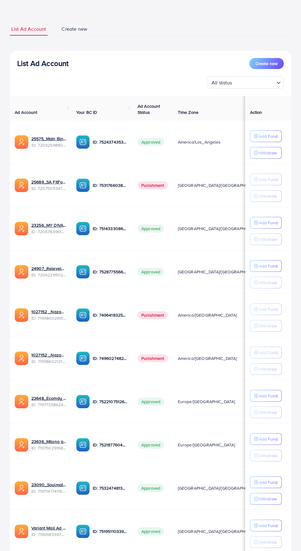
click at [266, 140] on p "Add Fund" at bounding box center [268, 135] width 19 height 7
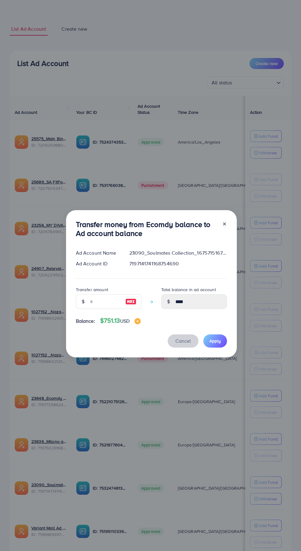
click at [188, 344] on span "Cancel" at bounding box center [182, 340] width 15 height 7
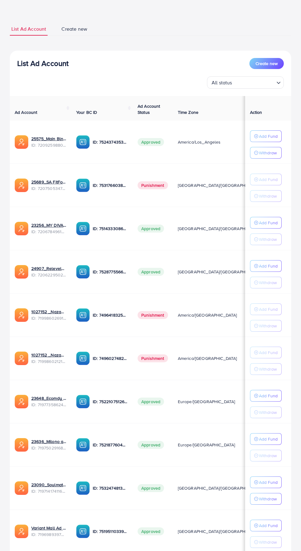
click at [270, 140] on p "Add Fund" at bounding box center [268, 135] width 19 height 7
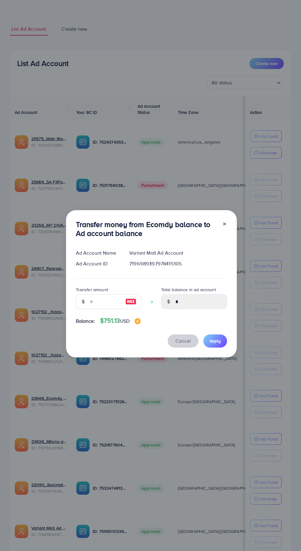
click at [185, 344] on span "Cancel" at bounding box center [182, 340] width 15 height 7
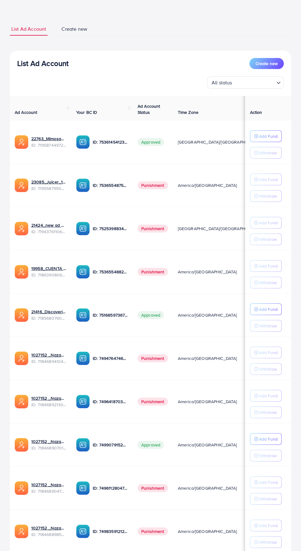
click at [270, 140] on p "Add Fund" at bounding box center [268, 135] width 19 height 7
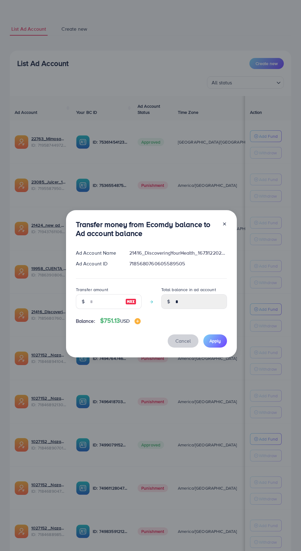
click at [184, 344] on span "Cancel" at bounding box center [182, 340] width 15 height 7
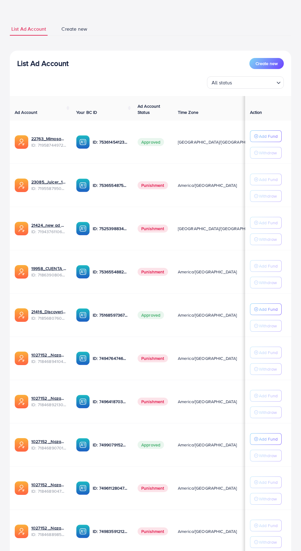
click at [255, 136] on line "button" at bounding box center [256, 136] width 2 height 0
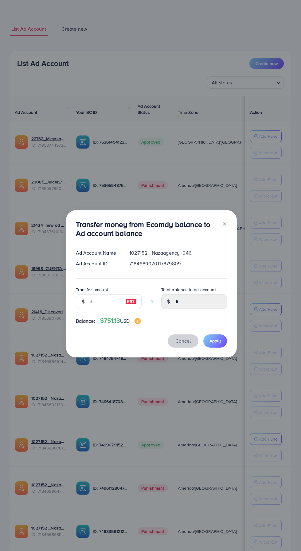
click at [183, 344] on span "Cancel" at bounding box center [182, 340] width 15 height 7
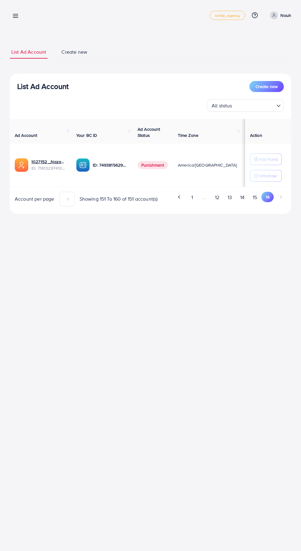
scroll to position [0, 0]
click at [239, 203] on button "14" at bounding box center [242, 197] width 13 height 11
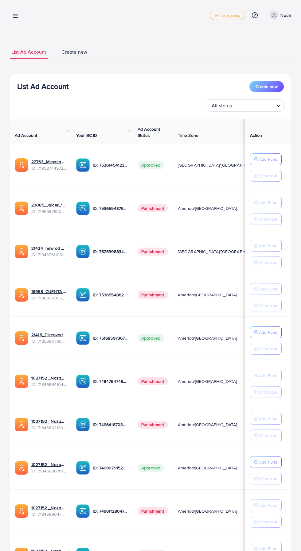
click at [252, 105] on input "Search for option" at bounding box center [254, 106] width 40 height 10
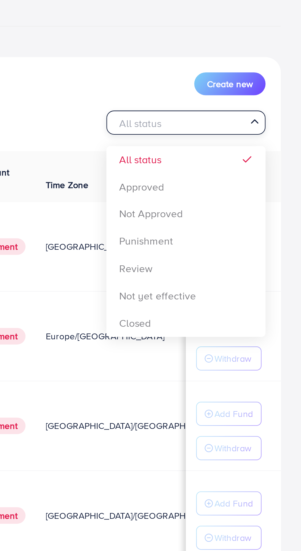
click at [238, 135] on div "List Ad Account Create new All status Loading... All status Approved Not Approv…" at bounding box center [150, 338] width 281 height 529
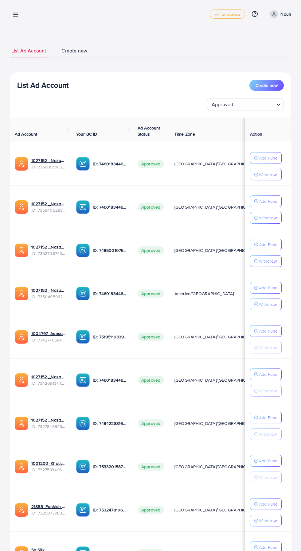
scroll to position [23, 0]
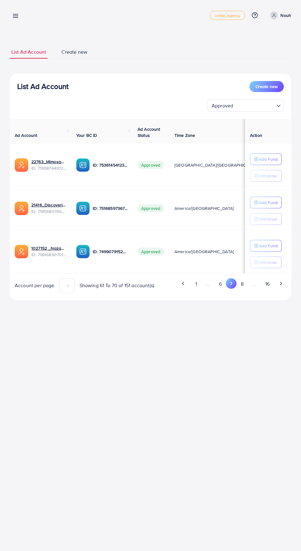
scroll to position [0, 0]
click at [245, 286] on button "8" at bounding box center [241, 283] width 11 height 11
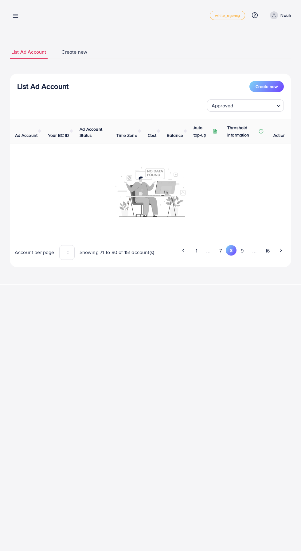
click at [222, 253] on button "7" at bounding box center [220, 250] width 11 height 11
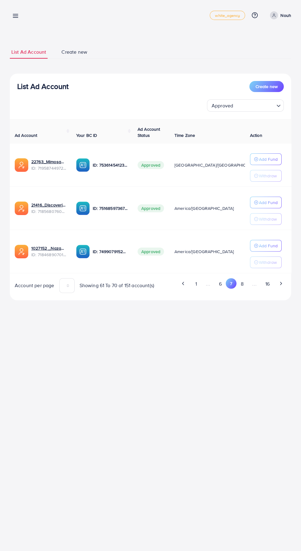
click at [223, 287] on button "6" at bounding box center [219, 283] width 11 height 11
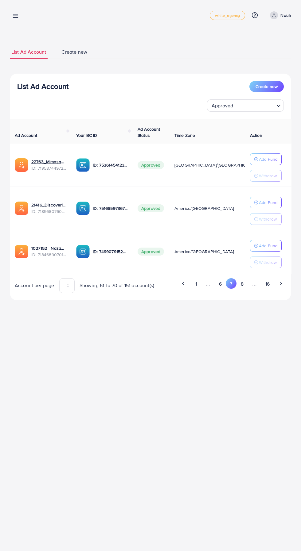
click at [15, 14] on line at bounding box center [15, 14] width 5 height 0
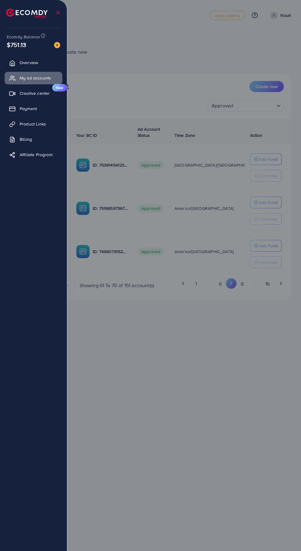
click at [48, 69] on link "Overview" at bounding box center [34, 62] width 58 height 12
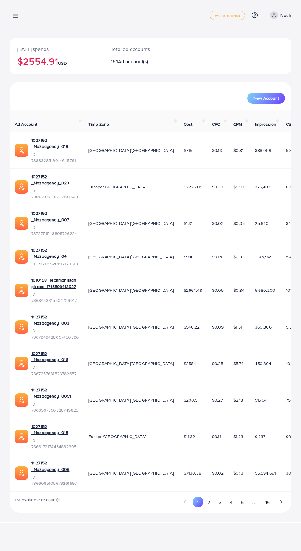
click at [16, 17] on line at bounding box center [15, 17] width 5 height 0
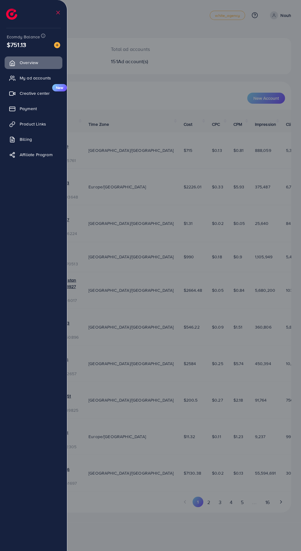
click at [51, 80] on span "My ad accounts" at bounding box center [35, 78] width 31 height 6
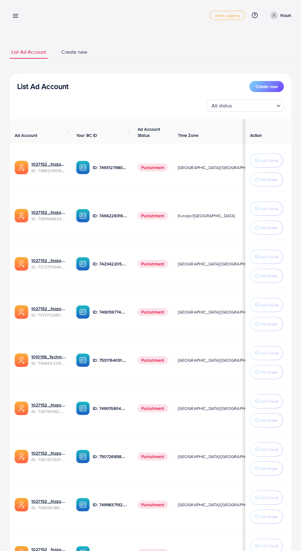
click at [75, 52] on span "Create new" at bounding box center [74, 51] width 26 height 7
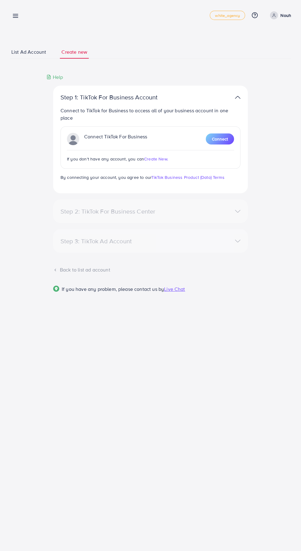
click at [33, 54] on span "List Ad Account" at bounding box center [28, 51] width 35 height 7
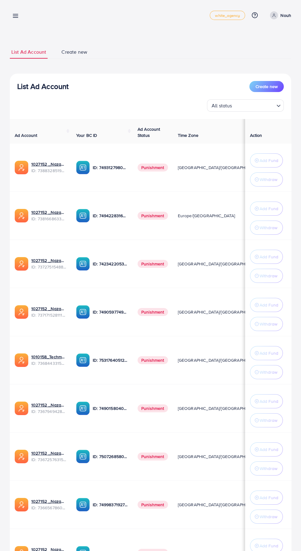
click at [15, 17] on line at bounding box center [15, 17] width 5 height 0
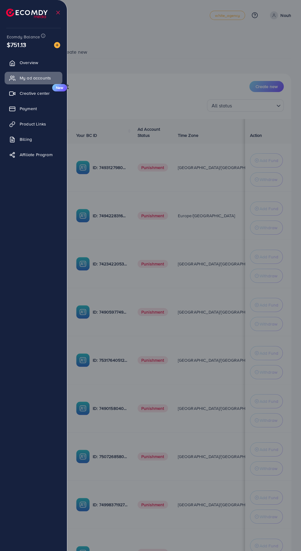
click at [189, 94] on div at bounding box center [150, 330] width 301 height 661
